Goal: Task Accomplishment & Management: Complete application form

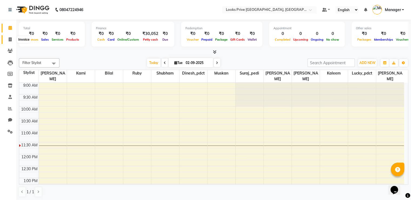
click at [11, 38] on icon at bounding box center [10, 39] width 3 height 4
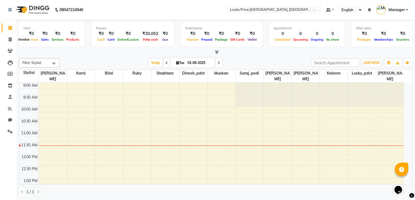
select select "6205"
select select "service"
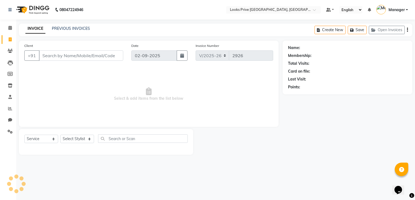
click at [74, 133] on div "Select Service Product Membership Package Voucher Prepaid Gift Card Select Styl…" at bounding box center [106, 142] width 174 height 26
click at [76, 141] on select "Select Stylist" at bounding box center [77, 138] width 34 height 8
select select "47803"
click at [60, 135] on select "Select Stylist A2R_Master Aarif Ayesha Bilal Dinesh_pdct Kaleem Karni Lucky_pdc…" at bounding box center [77, 138] width 34 height 8
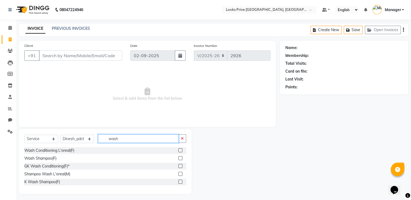
type input "wash"
click at [180, 150] on label at bounding box center [180, 150] width 4 height 4
click at [180, 150] on input "checkbox" at bounding box center [180, 150] width 4 height 4
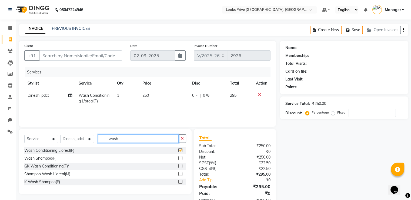
click at [128, 140] on input "wash" at bounding box center [138, 138] width 81 height 8
checkbox input "false"
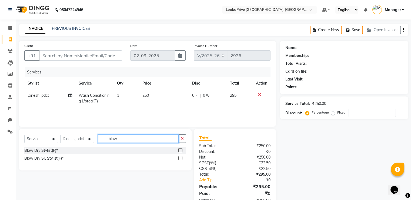
type input "blow"
click at [180, 149] on label at bounding box center [180, 150] width 4 height 4
click at [180, 149] on input "checkbox" at bounding box center [180, 150] width 4 height 4
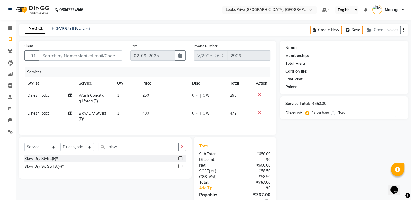
checkbox input "false"
click at [151, 94] on td "250" at bounding box center [164, 98] width 50 height 18
select select "47803"
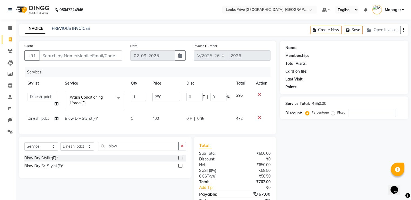
click at [151, 94] on td "250" at bounding box center [166, 100] width 34 height 23
click at [157, 95] on input "250" at bounding box center [166, 96] width 28 height 8
type input "450"
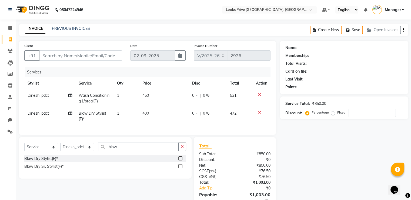
click at [153, 113] on td "400" at bounding box center [164, 116] width 50 height 18
select select "47803"
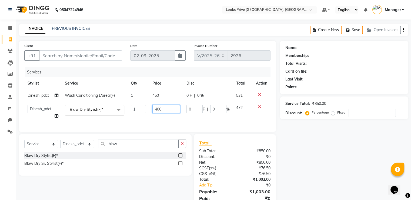
click at [153, 113] on input "400" at bounding box center [166, 109] width 28 height 8
type input "500"
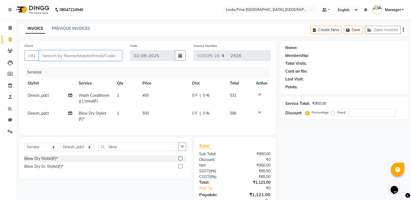
click at [76, 57] on input "Client" at bounding box center [80, 55] width 83 height 10
type input "8"
type input "0"
type input "8824833363"
click at [107, 51] on button "Add Client" at bounding box center [108, 55] width 28 height 10
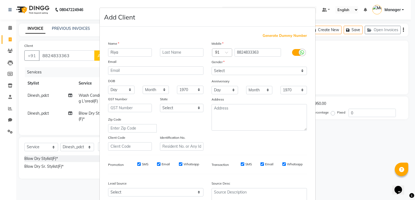
type input "Riya"
type input "Aggarwal"
drag, startPoint x: 224, startPoint y: 70, endPoint x: 224, endPoint y: 74, distance: 4.3
click at [224, 70] on select "Select Male Female Other Prefer Not To Say" at bounding box center [259, 71] width 95 height 8
select select "female"
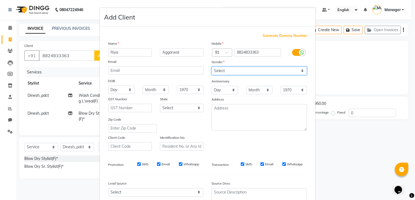
click at [212, 67] on select "Select Male Female Other Prefer Not To Say" at bounding box center [259, 71] width 95 height 8
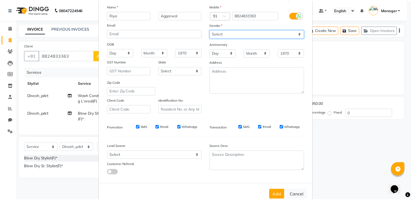
scroll to position [53, 0]
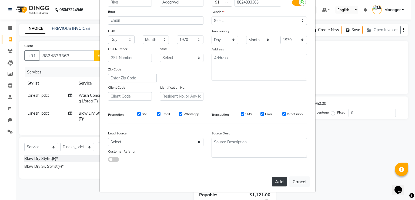
click at [277, 179] on button "Add" at bounding box center [279, 181] width 15 height 10
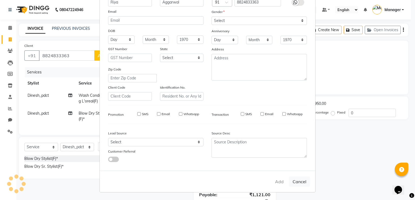
select select
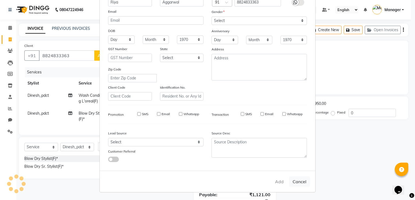
select select
checkbox input "false"
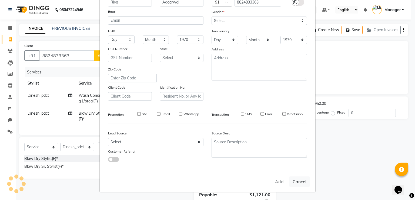
checkbox input "false"
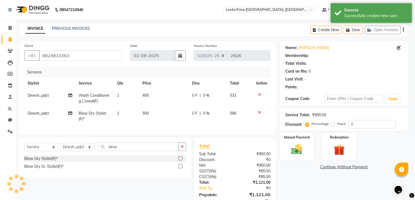
select select "1: Object"
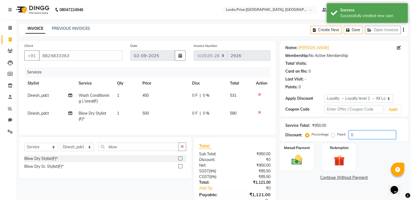
click at [356, 137] on input "0" at bounding box center [372, 134] width 47 height 8
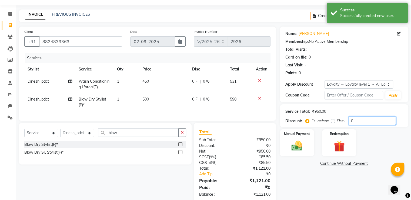
scroll to position [27, 0]
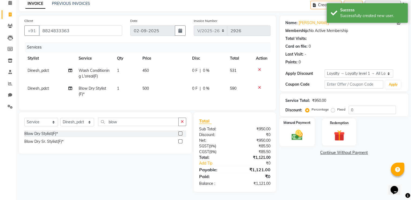
click at [297, 135] on img at bounding box center [297, 134] width 18 height 13
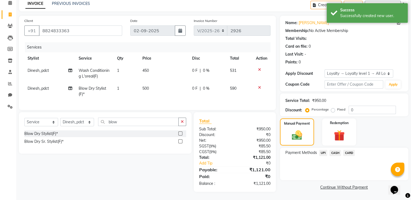
click at [334, 150] on span "CASH" at bounding box center [336, 153] width 12 height 6
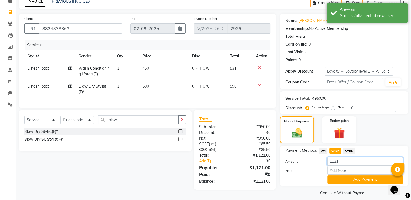
drag, startPoint x: 301, startPoint y: 162, endPoint x: 299, endPoint y: 158, distance: 4.1
click at [300, 161] on div "Amount: 1121" at bounding box center [344, 161] width 126 height 9
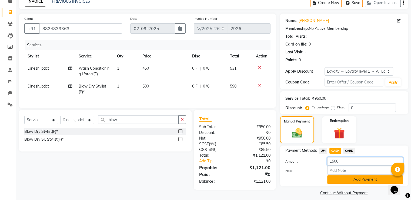
type input "1500"
click at [344, 182] on button "Add Payment" at bounding box center [365, 179] width 76 height 8
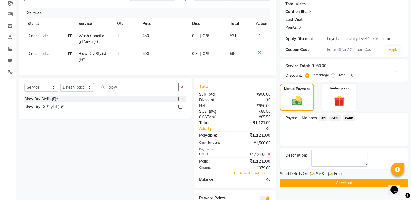
scroll to position [87, 0]
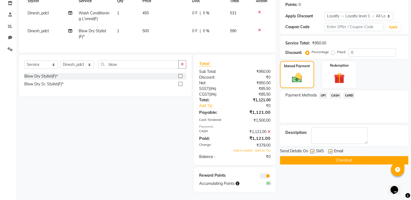
click at [306, 156] on button "Checkout" at bounding box center [344, 160] width 128 height 8
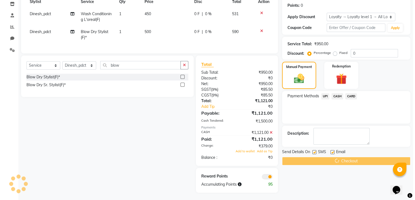
scroll to position [0, 0]
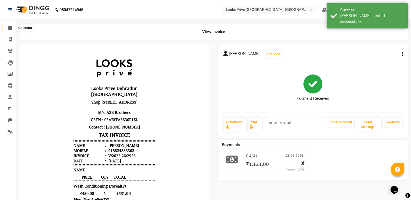
click at [10, 26] on icon at bounding box center [10, 28] width 4 height 4
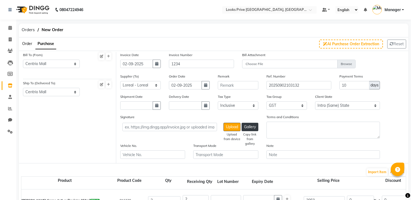
select select "923"
select select "924"
select select "2517"
select select "true"
select select "2697"
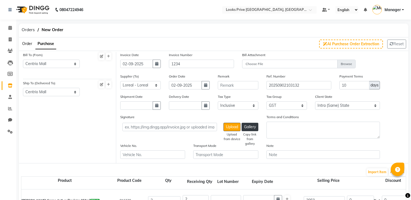
select select "3894"
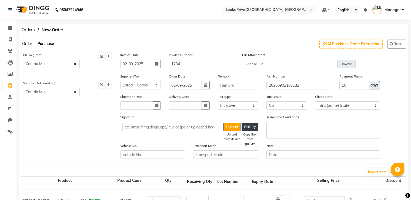
select select "3894"
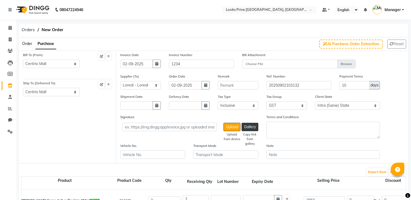
select select "3894"
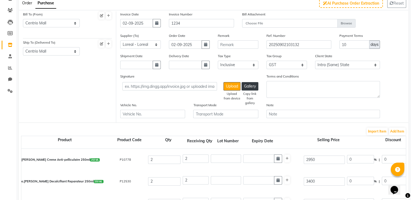
scroll to position [6, 0]
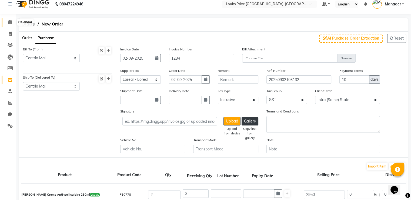
click at [9, 21] on icon at bounding box center [10, 22] width 4 height 4
